Goal: Complete application form: Complete application form

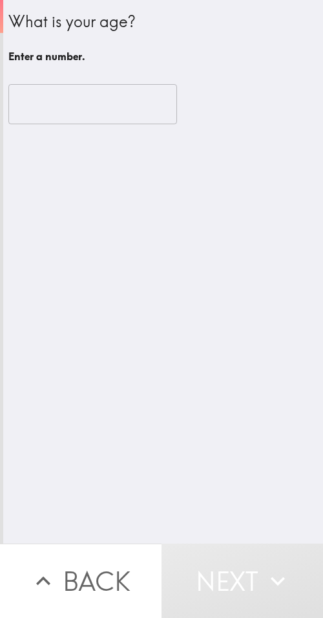
click at [65, 114] on input "number" at bounding box center [92, 104] width 169 height 40
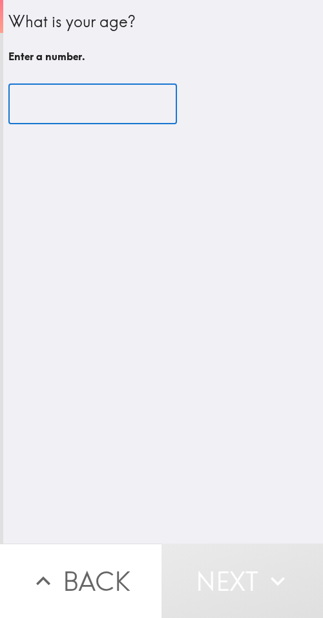
paste input "38"
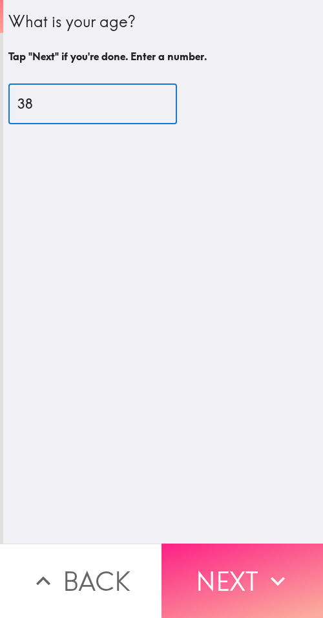
type input "38"
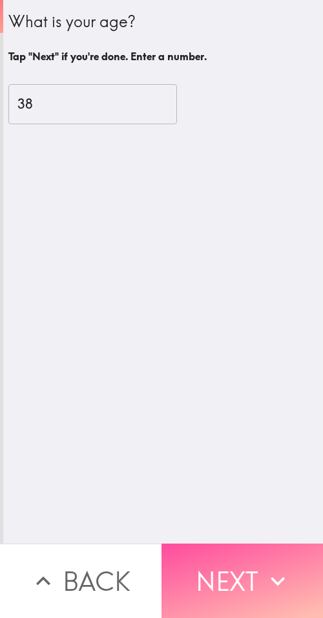
drag, startPoint x: 239, startPoint y: 550, endPoint x: 257, endPoint y: 549, distance: 18.1
click at [239, 551] on button "Next" at bounding box center [243, 580] width 162 height 74
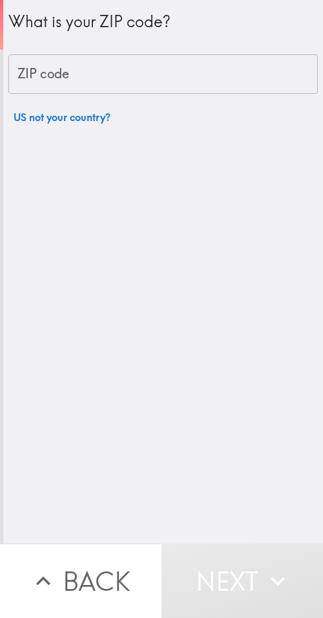
click at [168, 68] on input "ZIP code" at bounding box center [163, 74] width 310 height 40
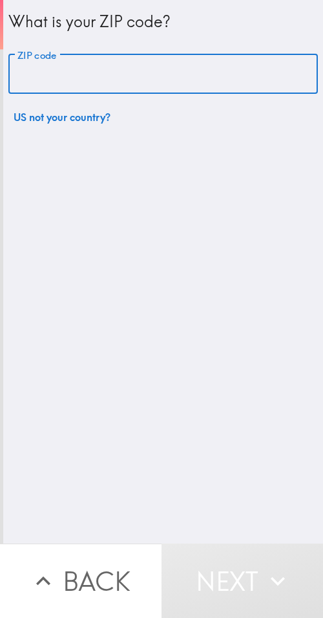
paste input "33607"
type input "33607"
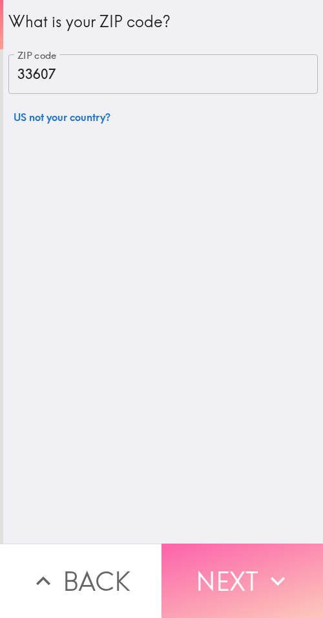
click at [192, 571] on button "Next" at bounding box center [243, 580] width 162 height 74
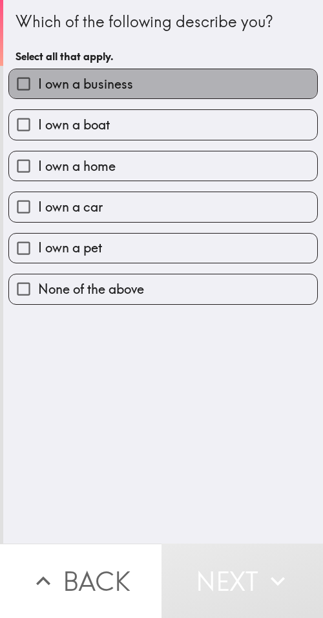
drag, startPoint x: 170, startPoint y: 74, endPoint x: 235, endPoint y: 86, distance: 65.9
click at [172, 74] on label "I own a business" at bounding box center [163, 83] width 309 height 29
click at [38, 74] on input "I own a business" at bounding box center [23, 83] width 29 height 29
checkbox input "true"
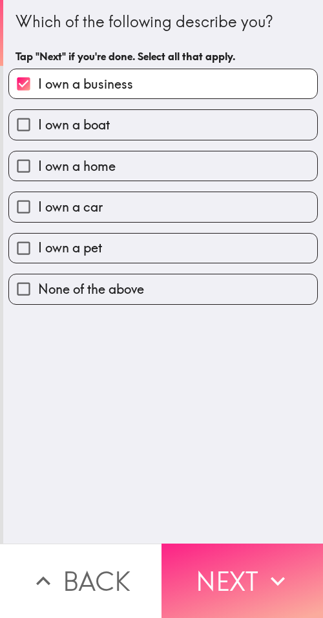
click at [221, 569] on button "Next" at bounding box center [243, 580] width 162 height 74
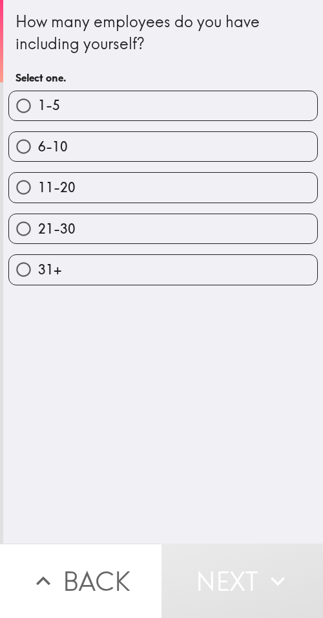
drag, startPoint x: 186, startPoint y: 228, endPoint x: 160, endPoint y: 227, distance: 26.5
click at [185, 227] on label "21-30" at bounding box center [163, 228] width 309 height 29
click at [38, 227] on input "21-30" at bounding box center [23, 228] width 29 height 29
radio input "true"
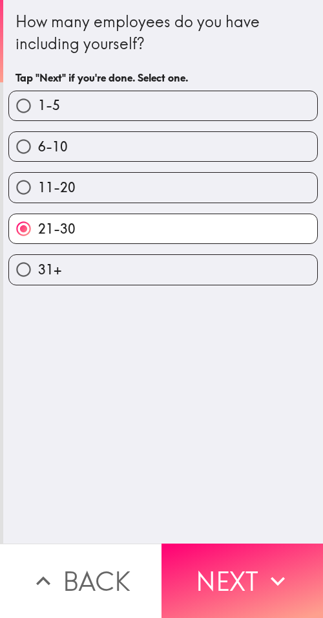
drag, startPoint x: 213, startPoint y: 569, endPoint x: 321, endPoint y: 573, distance: 108.1
click at [215, 568] on button "Next" at bounding box center [243, 580] width 162 height 74
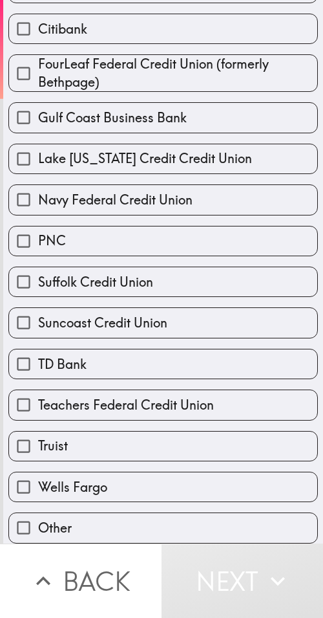
scroll to position [210, 0]
click at [96, 195] on span "Navy Federal Credit Union" at bounding box center [115, 200] width 155 height 18
click at [38, 195] on input "Navy Federal Credit Union" at bounding box center [23, 199] width 29 height 29
checkbox input "true"
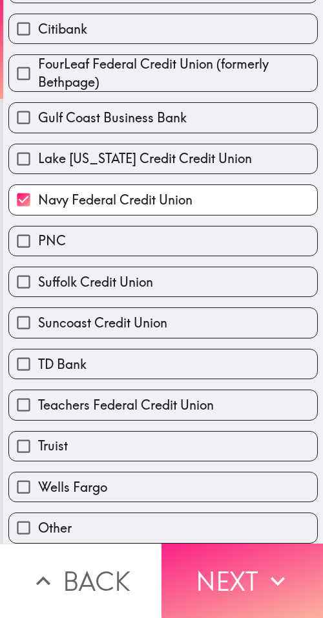
click at [225, 575] on button "Next" at bounding box center [243, 580] width 162 height 74
